Goal: Task Accomplishment & Management: Manage account settings

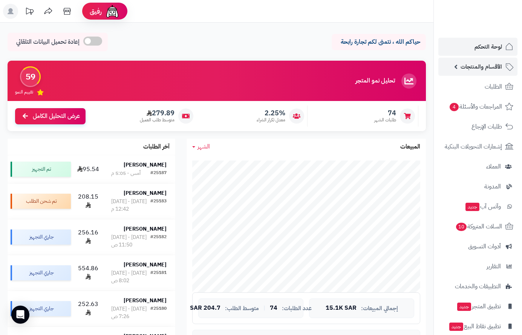
click at [472, 66] on span "الأقسام والمنتجات" at bounding box center [481, 66] width 41 height 11
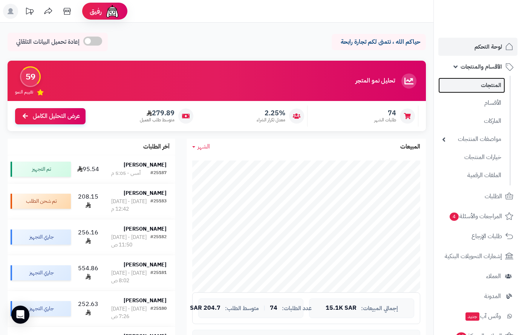
click at [486, 84] on link "المنتجات" at bounding box center [471, 85] width 67 height 15
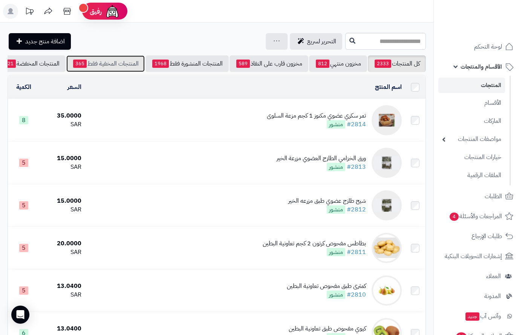
scroll to position [0, -79]
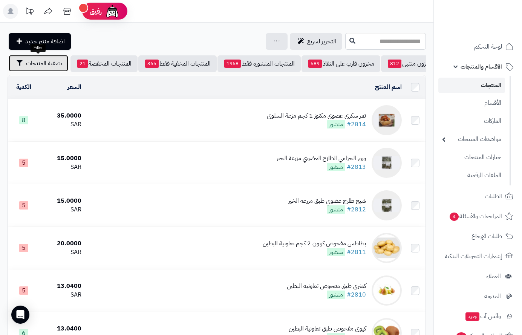
click at [43, 66] on span "تصفية المنتجات" at bounding box center [44, 63] width 36 height 9
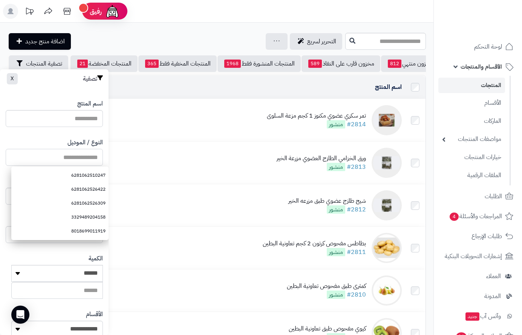
paste input "**********"
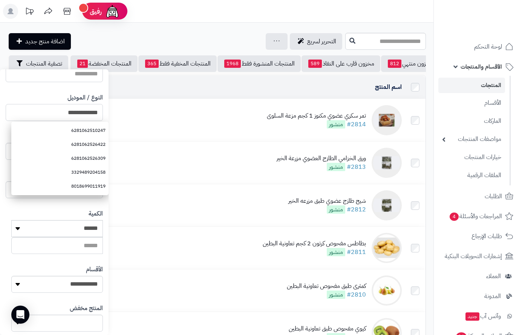
scroll to position [126, 0]
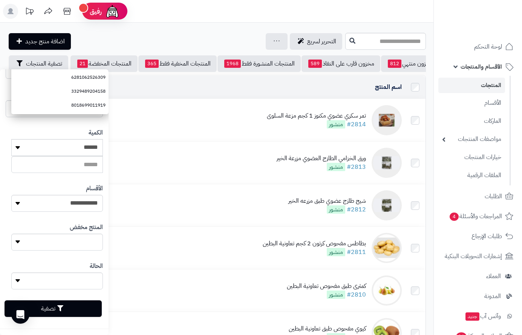
type input "**********"
click at [82, 307] on button "تصفية" at bounding box center [53, 308] width 97 height 17
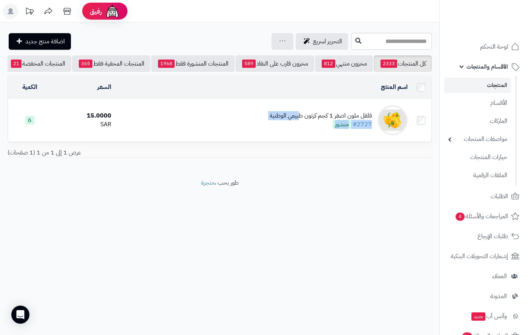
click at [302, 125] on div "فلفل ملون اصفر 1 كجم كرتون طبيعي الوطنية #2727 منشور" at bounding box center [321, 120] width 102 height 17
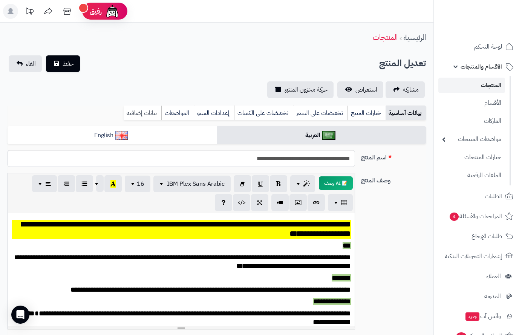
click at [144, 111] on link "بيانات إضافية" at bounding box center [143, 113] width 38 height 15
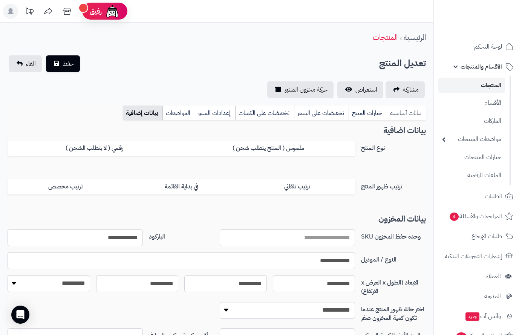
click at [416, 113] on link "بيانات أساسية" at bounding box center [406, 113] width 39 height 15
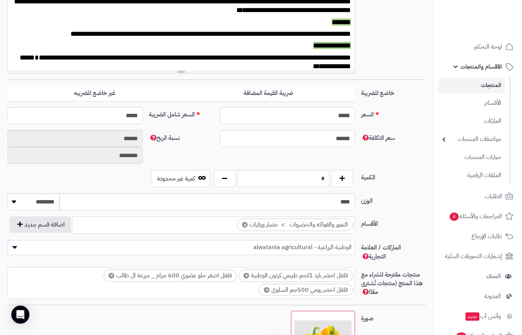
scroll to position [339, 0]
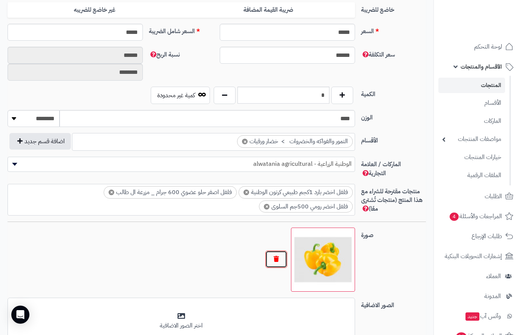
click at [274, 255] on button "button" at bounding box center [276, 259] width 22 height 17
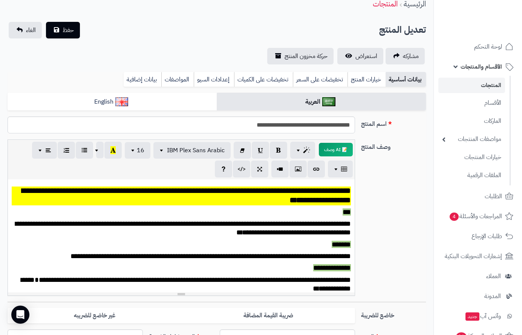
scroll to position [0, 0]
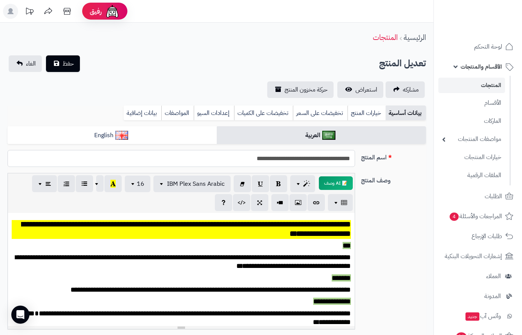
click at [318, 158] on input "**********" at bounding box center [182, 158] width 348 height 17
type input "**********"
click at [27, 63] on span "الغاء" at bounding box center [31, 63] width 10 height 9
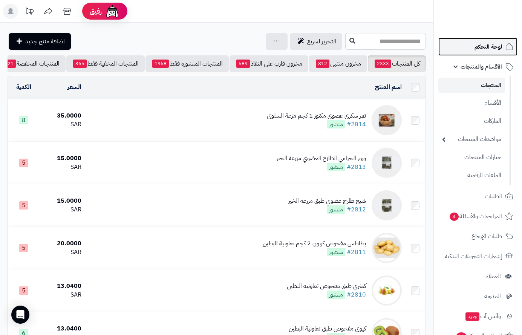
click at [492, 47] on span "لوحة التحكم" at bounding box center [489, 46] width 28 height 11
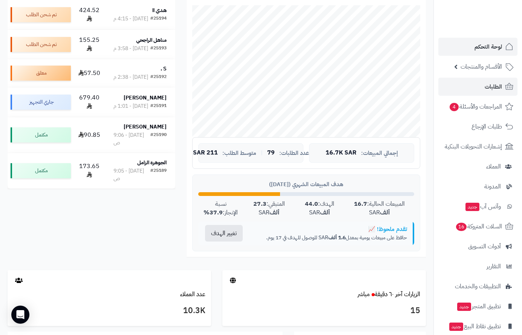
scroll to position [154, 0]
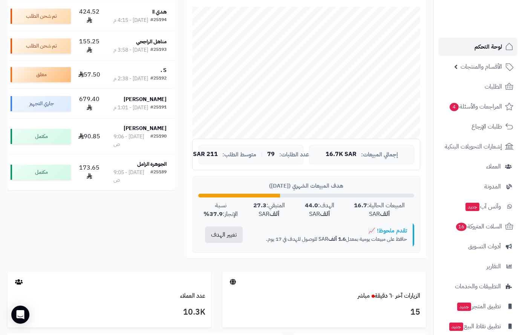
click at [477, 48] on span "لوحة التحكم" at bounding box center [489, 46] width 28 height 11
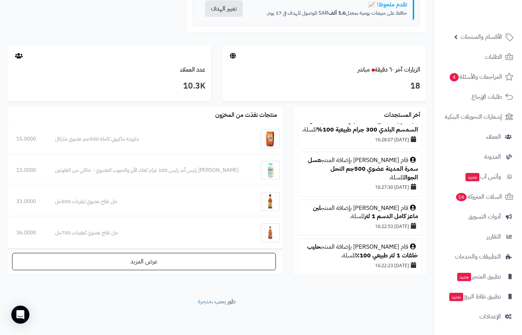
scroll to position [377, 0]
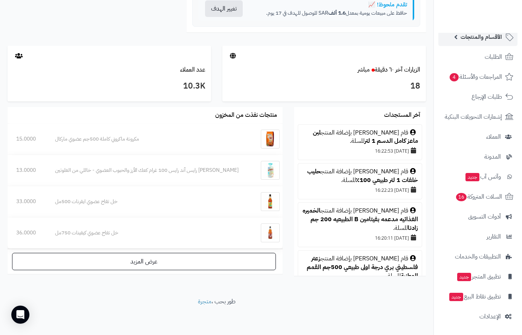
click at [486, 34] on span "الأقسام والمنتجات" at bounding box center [481, 37] width 41 height 11
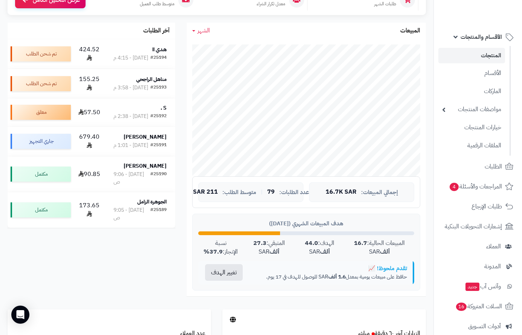
scroll to position [0, 0]
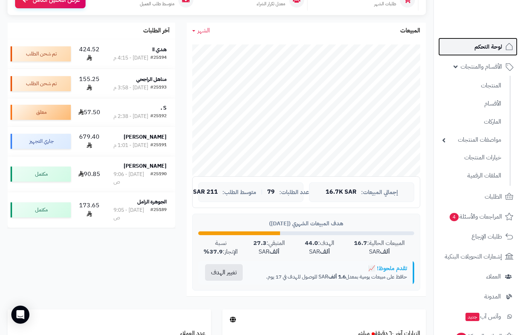
click at [497, 44] on span "لوحة التحكم" at bounding box center [489, 46] width 28 height 11
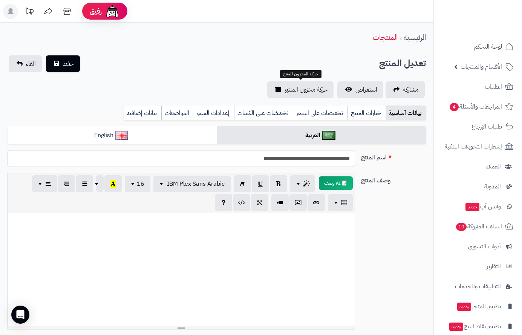
scroll to position [336, 0]
click at [64, 64] on span "حفظ" at bounding box center [68, 63] width 11 height 9
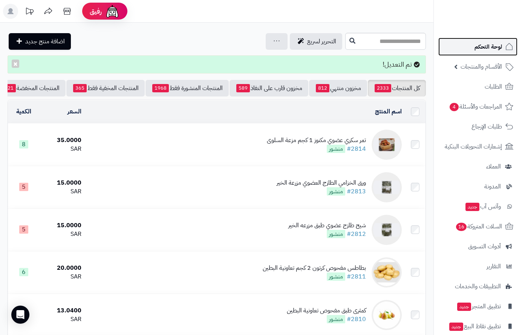
click at [484, 47] on span "لوحة التحكم" at bounding box center [489, 46] width 28 height 11
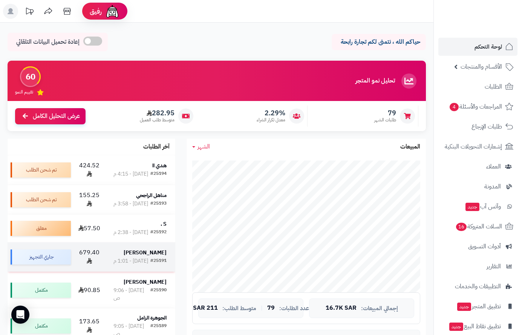
click at [147, 257] on strong "Abdullah Alsowailem" at bounding box center [145, 253] width 43 height 8
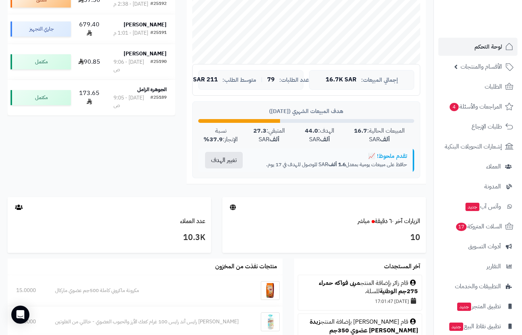
scroll to position [151, 0]
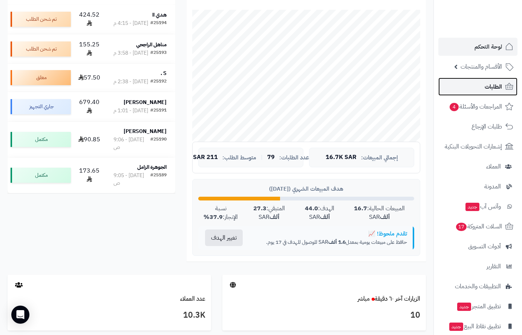
click at [492, 83] on span "الطلبات" at bounding box center [493, 86] width 17 height 11
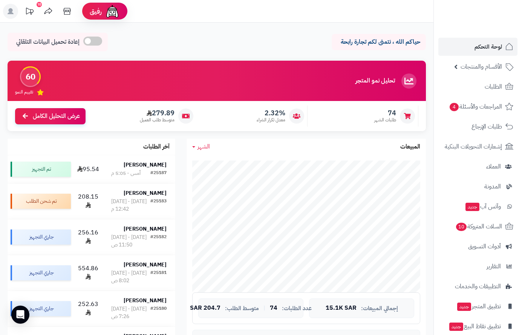
scroll to position [113, 0]
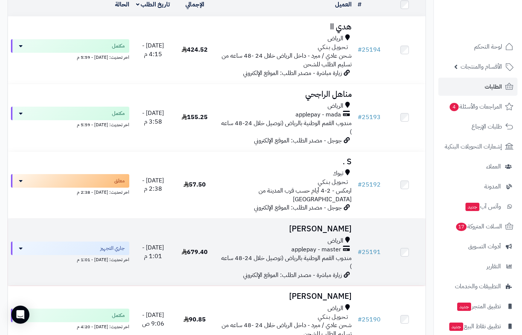
scroll to position [151, 0]
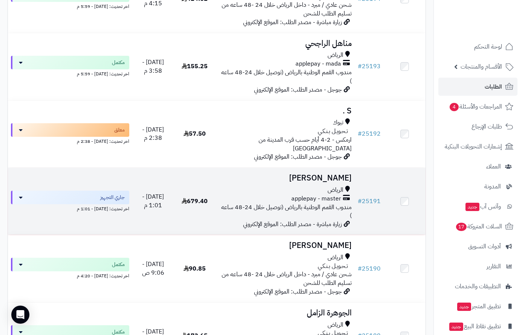
click at [321, 179] on h3 "Abdullah Alsowailem" at bounding box center [285, 178] width 133 height 9
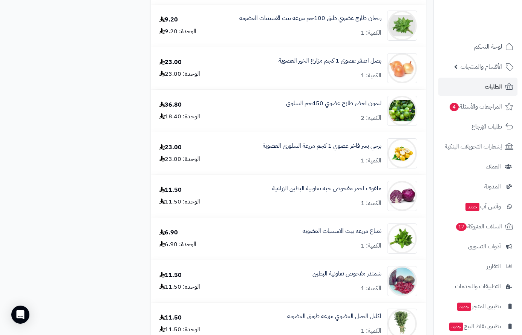
scroll to position [943, 0]
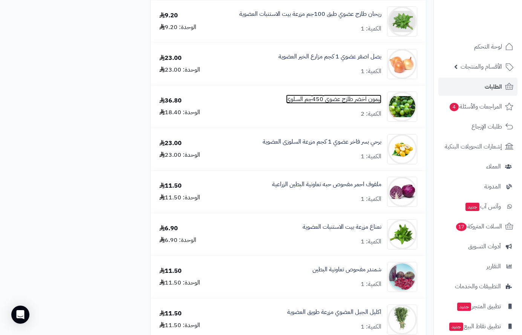
click at [363, 102] on link "ليمون اخضر طازج عضوي 450جم السلوى" at bounding box center [333, 99] width 95 height 9
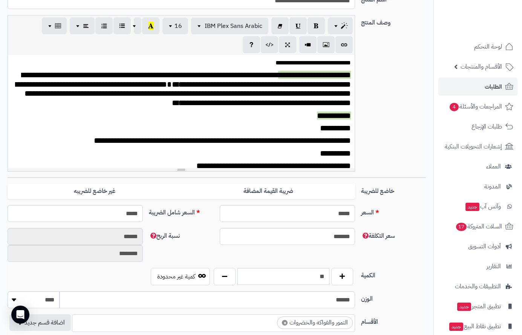
scroll to position [317, 0]
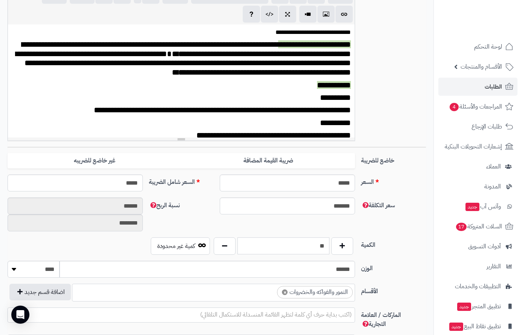
click at [318, 245] on input "**" at bounding box center [284, 246] width 92 height 17
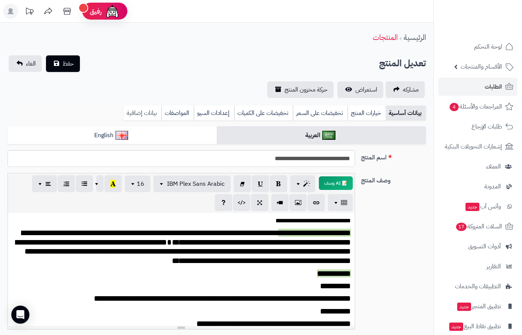
type input "*"
drag, startPoint x: 149, startPoint y: 114, endPoint x: 141, endPoint y: 170, distance: 57.1
click at [149, 114] on link "بيانات إضافية" at bounding box center [143, 113] width 38 height 15
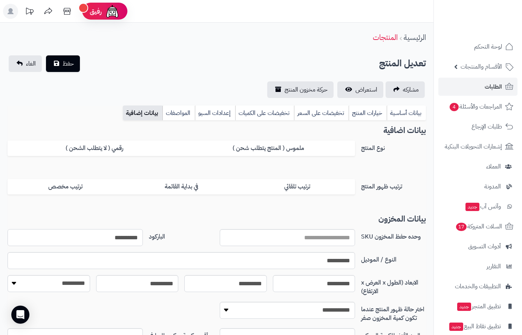
click at [121, 235] on input "**********" at bounding box center [75, 237] width 135 height 17
click at [65, 66] on span "حفظ" at bounding box center [68, 63] width 11 height 9
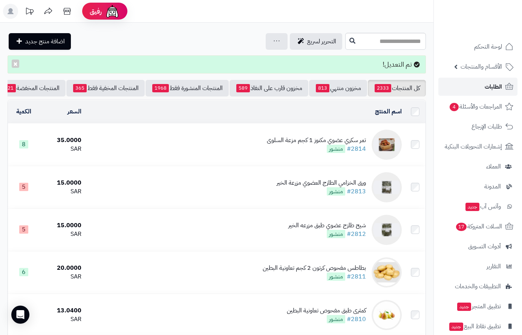
click at [486, 89] on span "الطلبات" at bounding box center [493, 86] width 17 height 11
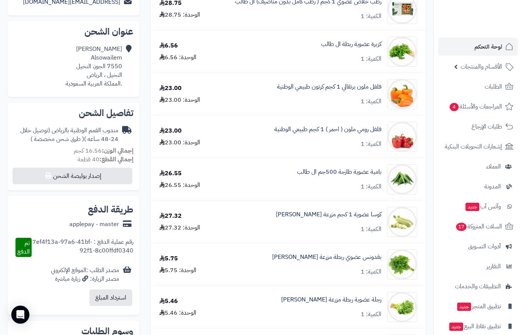
scroll to position [151, 0]
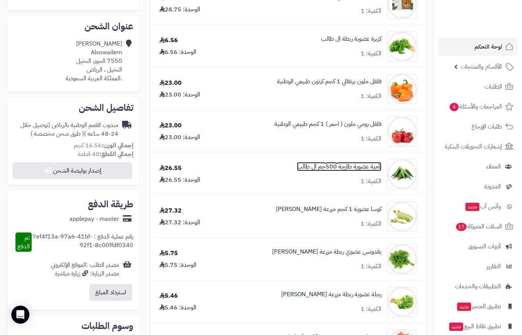
click at [344, 166] on link "بامية عضوية طازجة 500جم ال طالب" at bounding box center [339, 166] width 84 height 9
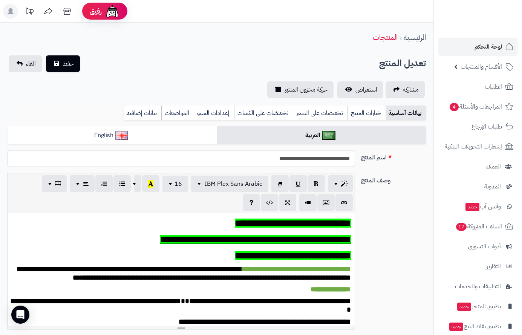
scroll to position [377, 0]
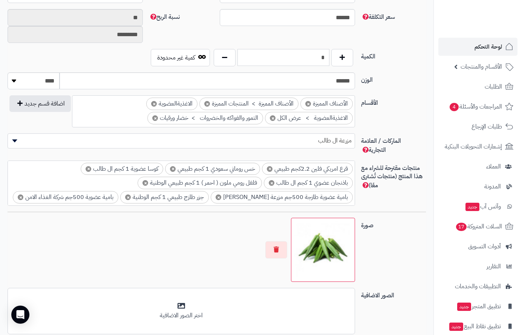
click at [323, 56] on input "*" at bounding box center [284, 57] width 92 height 17
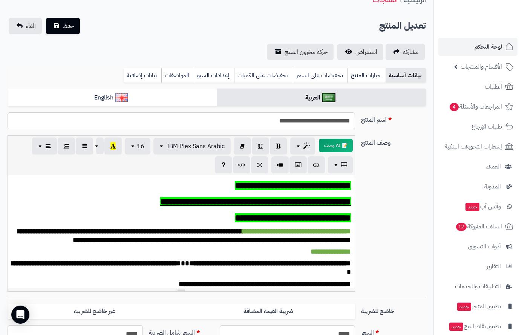
scroll to position [0, 0]
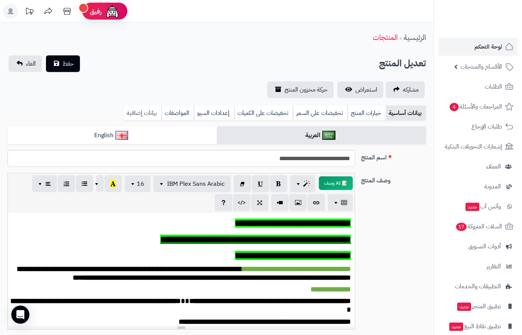
type input "*"
click at [134, 111] on link "بيانات إضافية" at bounding box center [143, 113] width 38 height 15
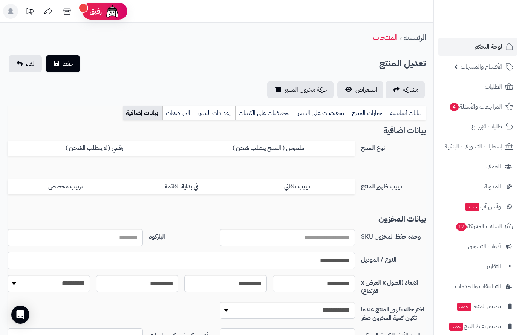
click at [330, 264] on input "**********" at bounding box center [182, 260] width 348 height 17
paste input "**********"
type input "**********"
click at [70, 64] on span "حفظ" at bounding box center [68, 63] width 11 height 9
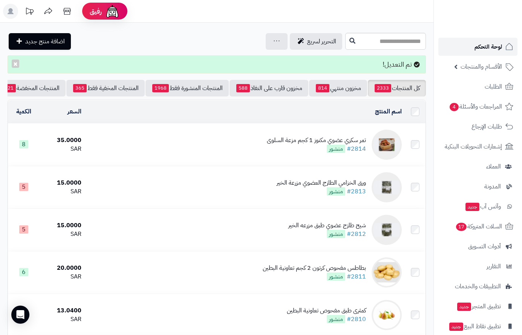
click at [492, 39] on link "لوحة التحكم" at bounding box center [477, 47] width 79 height 18
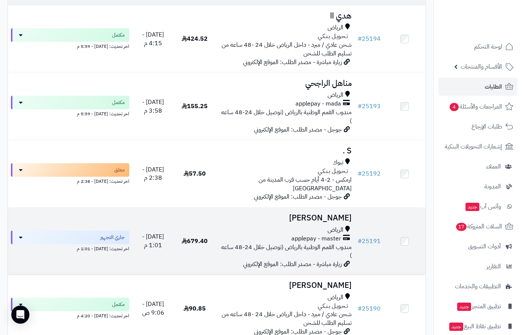
scroll to position [113, 0]
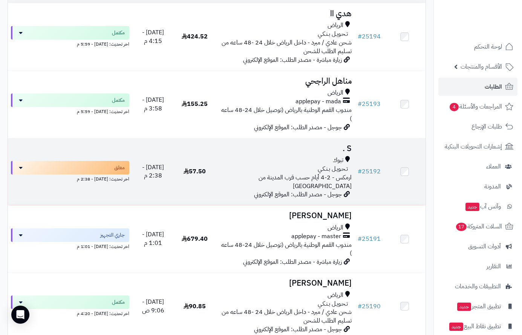
click at [331, 170] on span "تـحـويـل بـنـكـي" at bounding box center [333, 169] width 30 height 9
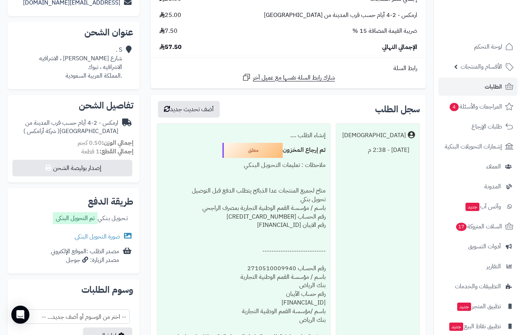
scroll to position [189, 0]
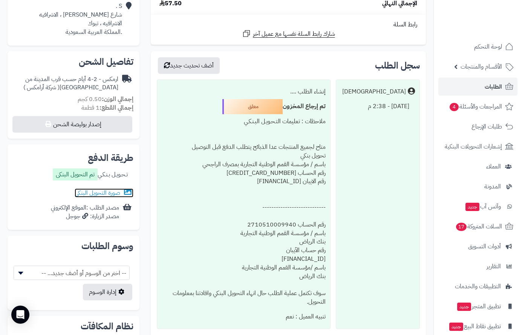
click at [80, 195] on link "صورة التحويل البنكى" at bounding box center [104, 193] width 59 height 9
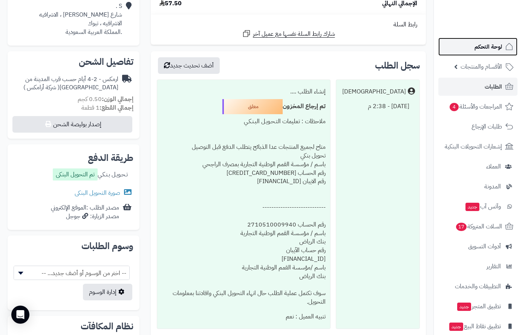
click at [480, 50] on span "لوحة التحكم" at bounding box center [489, 46] width 28 height 11
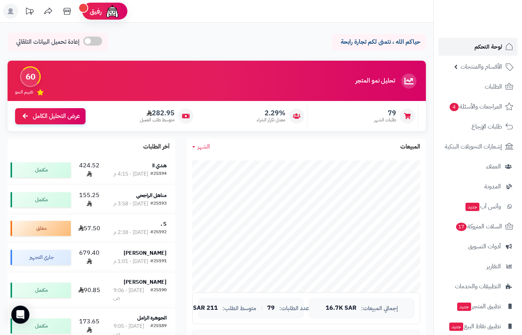
click at [492, 44] on span "لوحة التحكم" at bounding box center [489, 46] width 28 height 11
click at [486, 42] on link "لوحة التحكم" at bounding box center [477, 47] width 79 height 18
